Goal: Find contact information: Find contact information

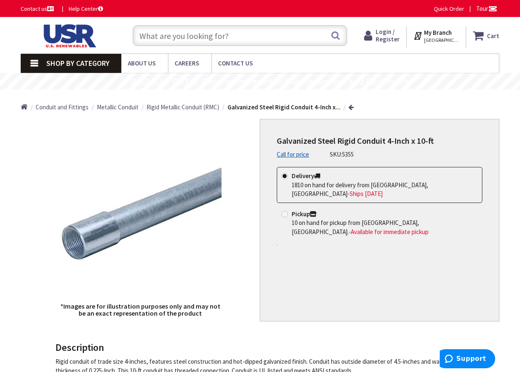
click at [27, 8] on link "Contact us" at bounding box center [38, 9] width 35 height 8
click at [212, 298] on div "*Images are for illustration purposes only and may not be an exact representati…" at bounding box center [141, 220] width 240 height 202
drag, startPoint x: 212, startPoint y: 298, endPoint x: 198, endPoint y: 307, distance: 17.1
click at [198, 307] on h5 "*Images are for illustration purposes only and may not be an exact representati…" at bounding box center [140, 310] width 163 height 14
click at [298, 153] on link "Call for price" at bounding box center [293, 154] width 32 height 9
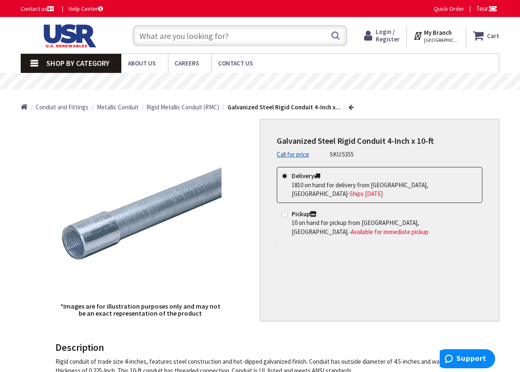
click at [286, 142] on span "Galvanized Steel Rigid Conduit 4-Inch x 10-ft" at bounding box center [355, 140] width 157 height 10
click at [290, 142] on span "Galvanized Steel Rigid Conduit 4-Inch x 10-ft" at bounding box center [355, 140] width 157 height 10
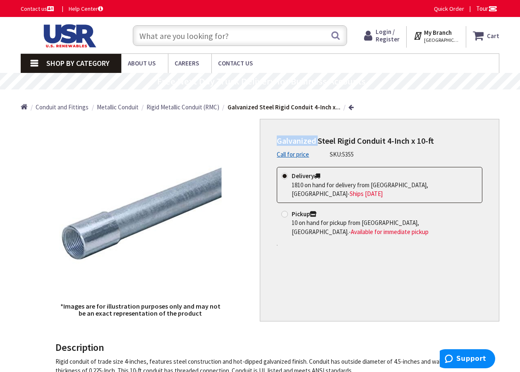
click at [290, 142] on span "Galvanized Steel Rigid Conduit 4-Inch x 10-ft" at bounding box center [355, 140] width 157 height 10
drag, startPoint x: 290, startPoint y: 142, endPoint x: 278, endPoint y: 142, distance: 12.4
click at [278, 142] on span "Galvanized Steel Rigid Conduit 4-Inch x 10-ft" at bounding box center [355, 140] width 157 height 10
drag, startPoint x: 276, startPoint y: 142, endPoint x: 434, endPoint y: 141, distance: 157.7
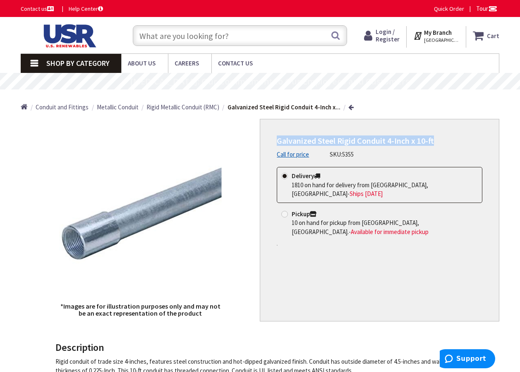
click at [434, 141] on div "Galvanized Steel Rigid Conduit 4-Inch x 10-ft Call for price SKU: 5355 This pro…" at bounding box center [380, 220] width 240 height 202
click at [434, 141] on h1 "Galvanized Steel Rigid Conduit 4-Inch x 10-ft" at bounding box center [380, 141] width 206 height 10
drag, startPoint x: 434, startPoint y: 141, endPoint x: 434, endPoint y: 146, distance: 5.0
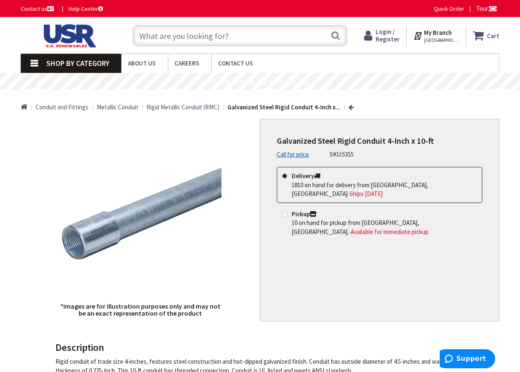
click at [434, 146] on div "Galvanized Steel Rigid Conduit 4-Inch x 10-ft Call for price SKU: 5355" at bounding box center [380, 147] width 206 height 23
drag, startPoint x: 428, startPoint y: 154, endPoint x: 361, endPoint y: 157, distance: 66.7
click at [361, 157] on div "Galvanized Steel Rigid Conduit 4-Inch x 10-ft Call for price SKU: 5355" at bounding box center [380, 147] width 206 height 23
click at [451, 102] on div "Home Conduit and Fittings Metallic Conduit Rigid Metallic Conduit (RMC) Galvani…" at bounding box center [260, 103] width 520 height 29
click at [365, 139] on span "Galvanized Steel Rigid Conduit 4-Inch x 10-ft" at bounding box center [355, 140] width 157 height 10
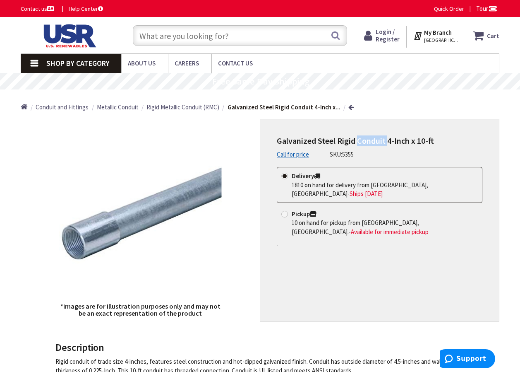
click at [365, 139] on span "Galvanized Steel Rigid Conduit 4-Inch x 10-ft" at bounding box center [355, 140] width 157 height 10
drag, startPoint x: 365, startPoint y: 139, endPoint x: 353, endPoint y: 140, distance: 12.1
click at [353, 140] on span "Galvanized Steel Rigid Conduit 4-Inch x 10-ft" at bounding box center [355, 140] width 157 height 10
click at [434, 256] on div "Galvanized Steel Rigid Conduit 4-Inch x 10-ft Call for price SKU: 5355 This pro…" at bounding box center [380, 220] width 240 height 202
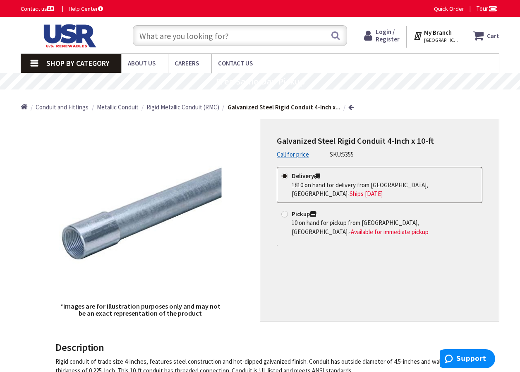
click at [332, 242] on div "Delivery 1810 on hand for delivery from Stoughton, MA - Ships Today Pickup 10 o…" at bounding box center [380, 211] width 206 height 89
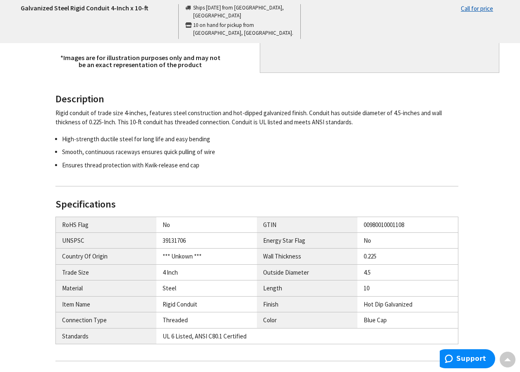
scroll to position [524, 0]
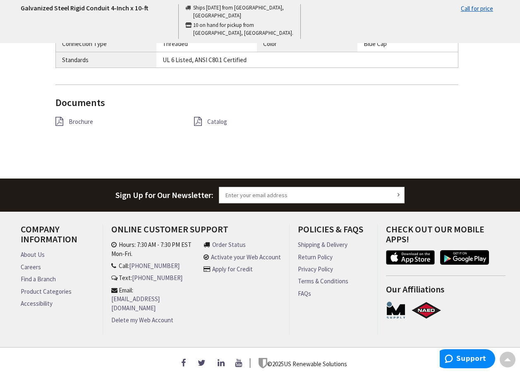
click at [366, 135] on div "Brochure Catalog" at bounding box center [257, 125] width 416 height 19
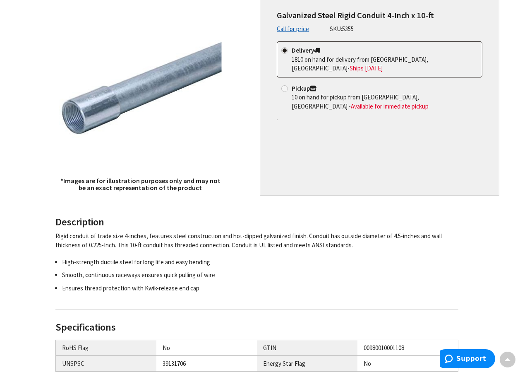
scroll to position [0, 0]
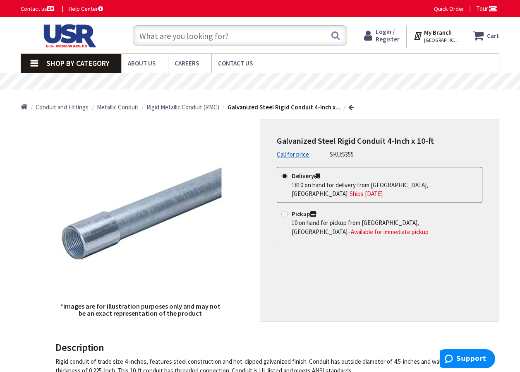
click at [384, 101] on div "Home Conduit and Fittings Metallic Conduit Rigid Metallic Conduit (RMC) Galvani…" at bounding box center [260, 103] width 520 height 29
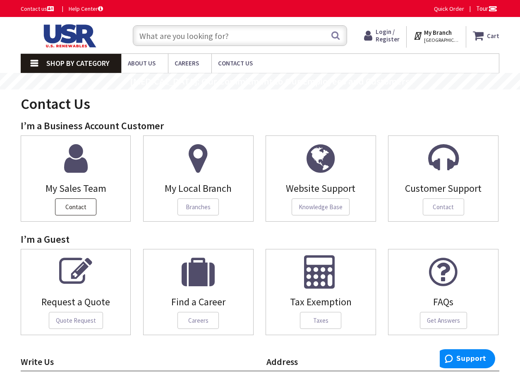
click at [80, 208] on span "Contact" at bounding box center [75, 206] width 41 height 17
click at [185, 120] on div "Contact Us" at bounding box center [260, 104] width 479 height 31
click at [328, 126] on h3 "I’m a Business Account Customer" at bounding box center [260, 125] width 479 height 11
click at [356, 105] on div "Contact Us" at bounding box center [260, 104] width 479 height 31
